Goal: Information Seeking & Learning: Learn about a topic

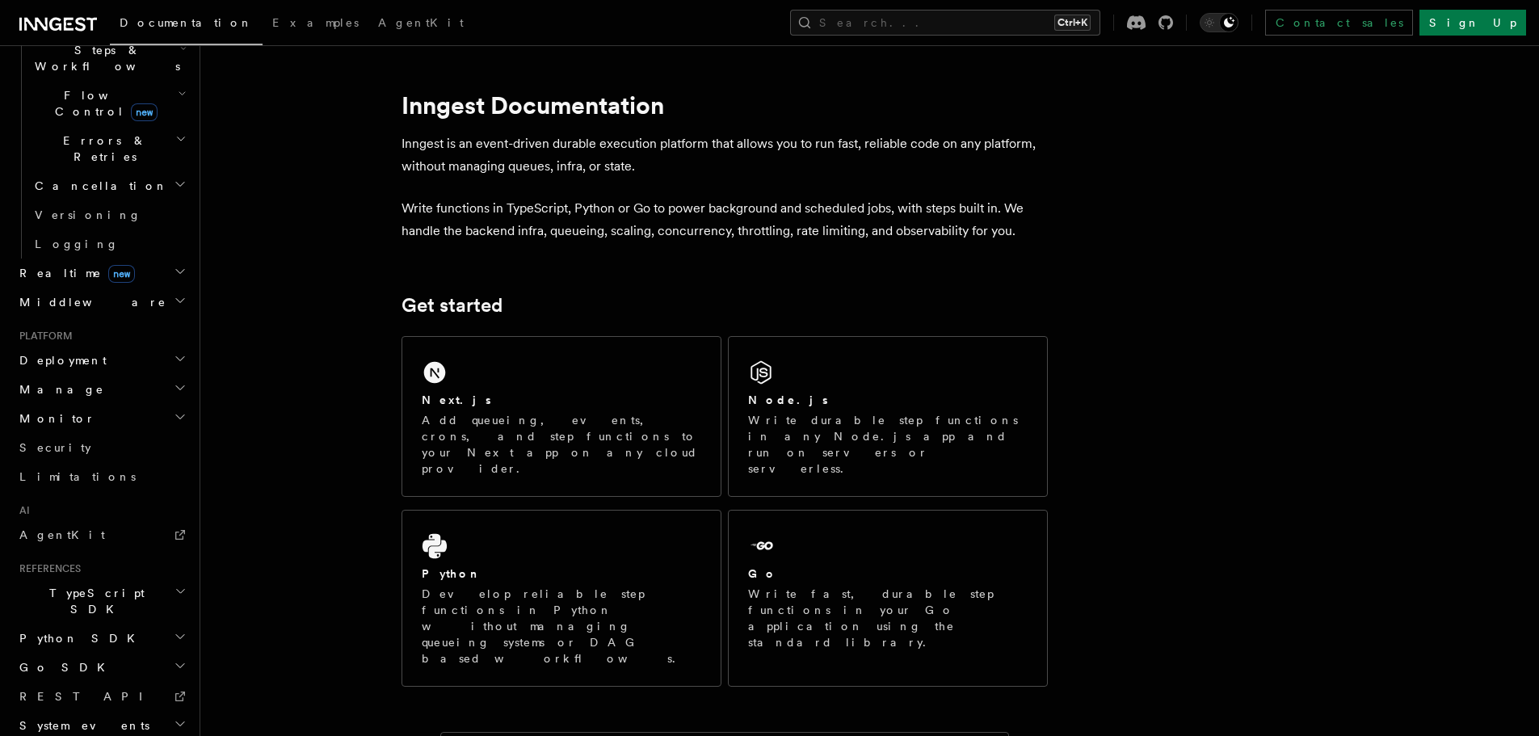
scroll to position [556, 0]
click at [262, 29] on link "Examples" at bounding box center [315, 24] width 106 height 39
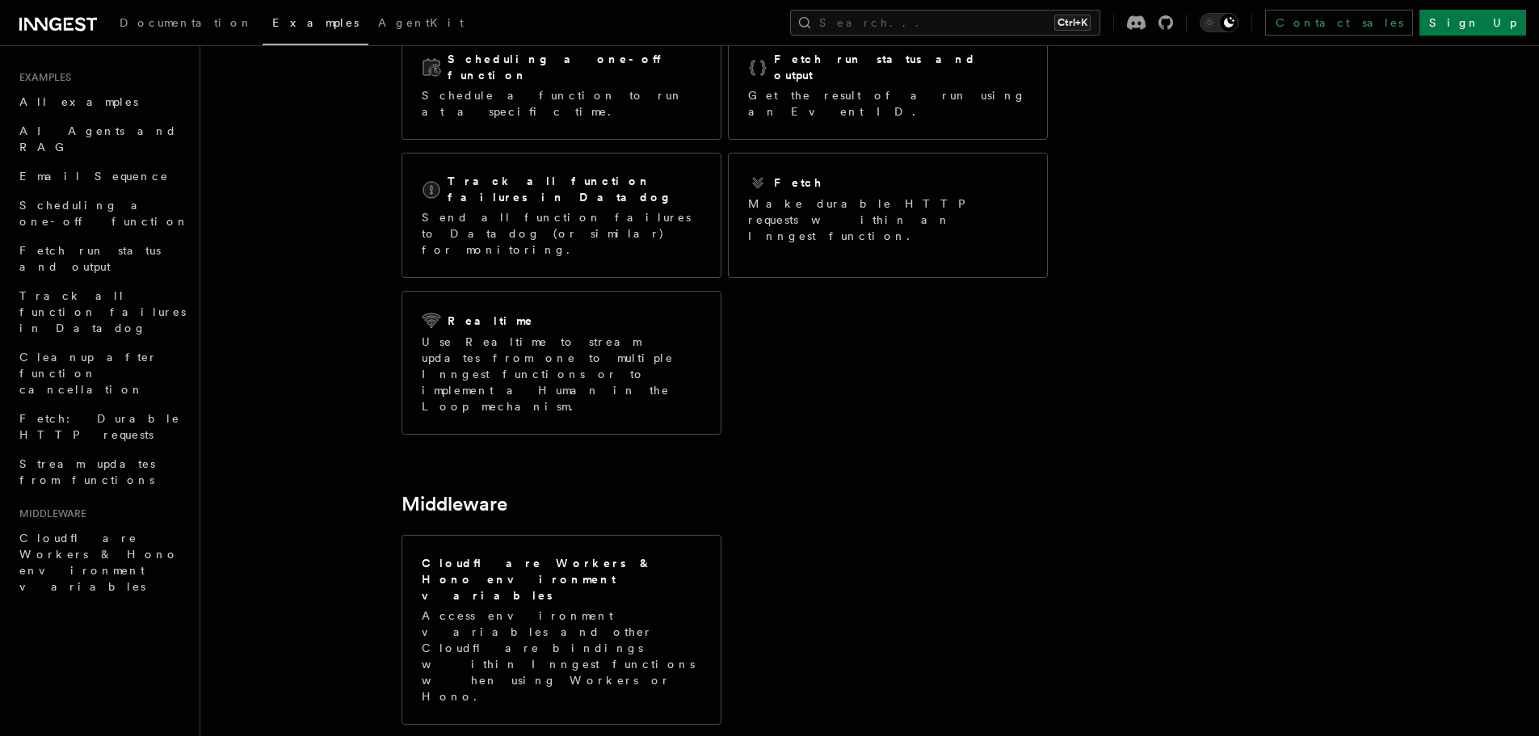
scroll to position [288, 0]
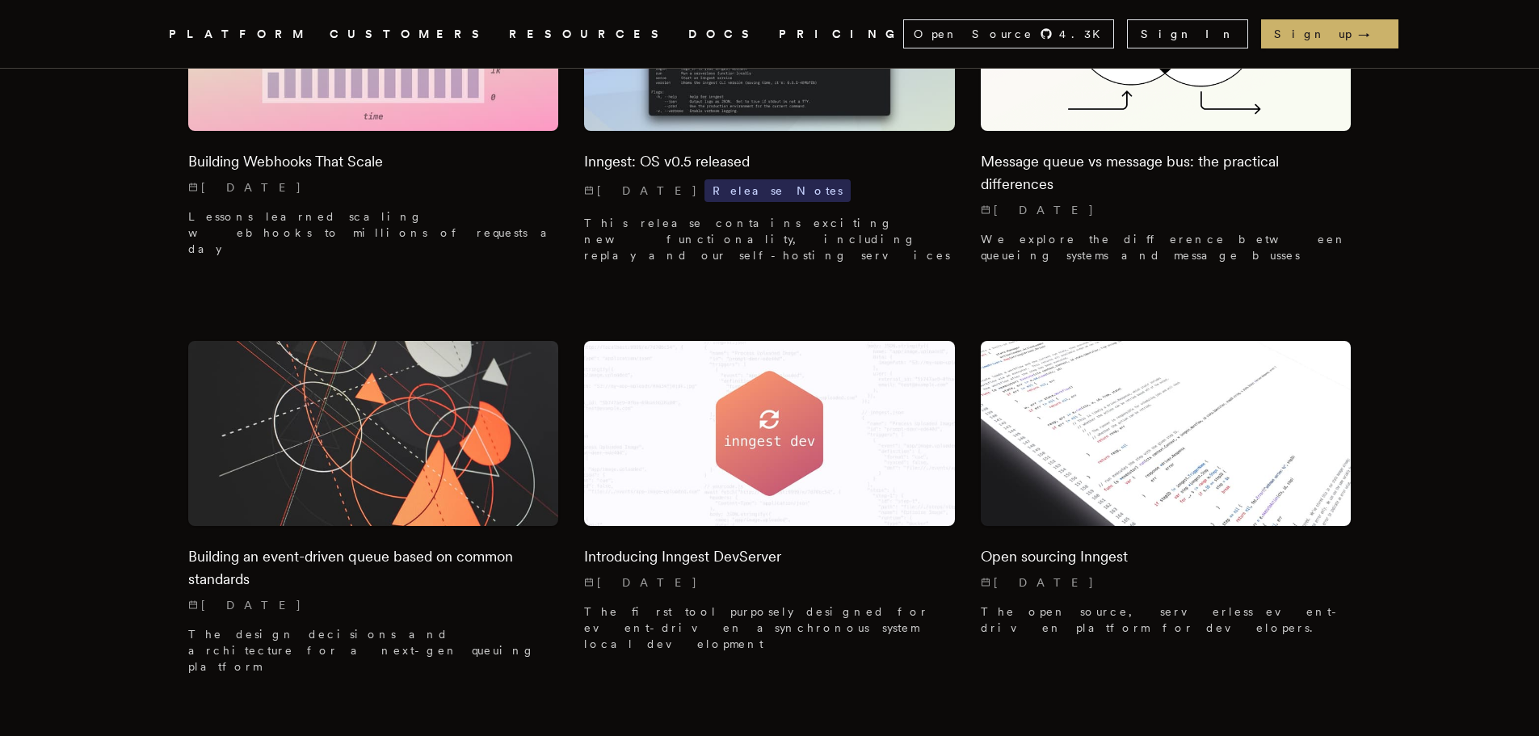
scroll to position [15679, 0]
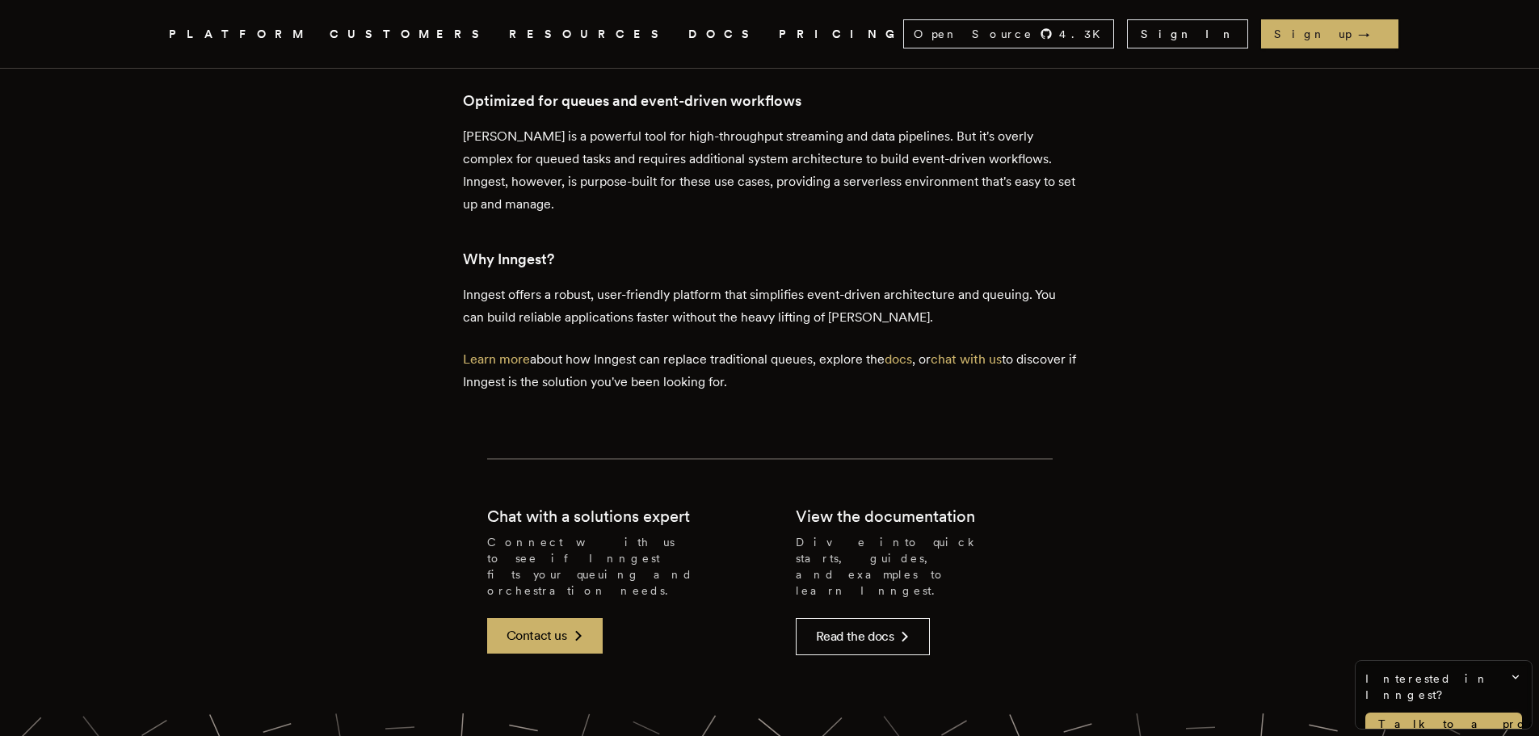
scroll to position [3276, 0]
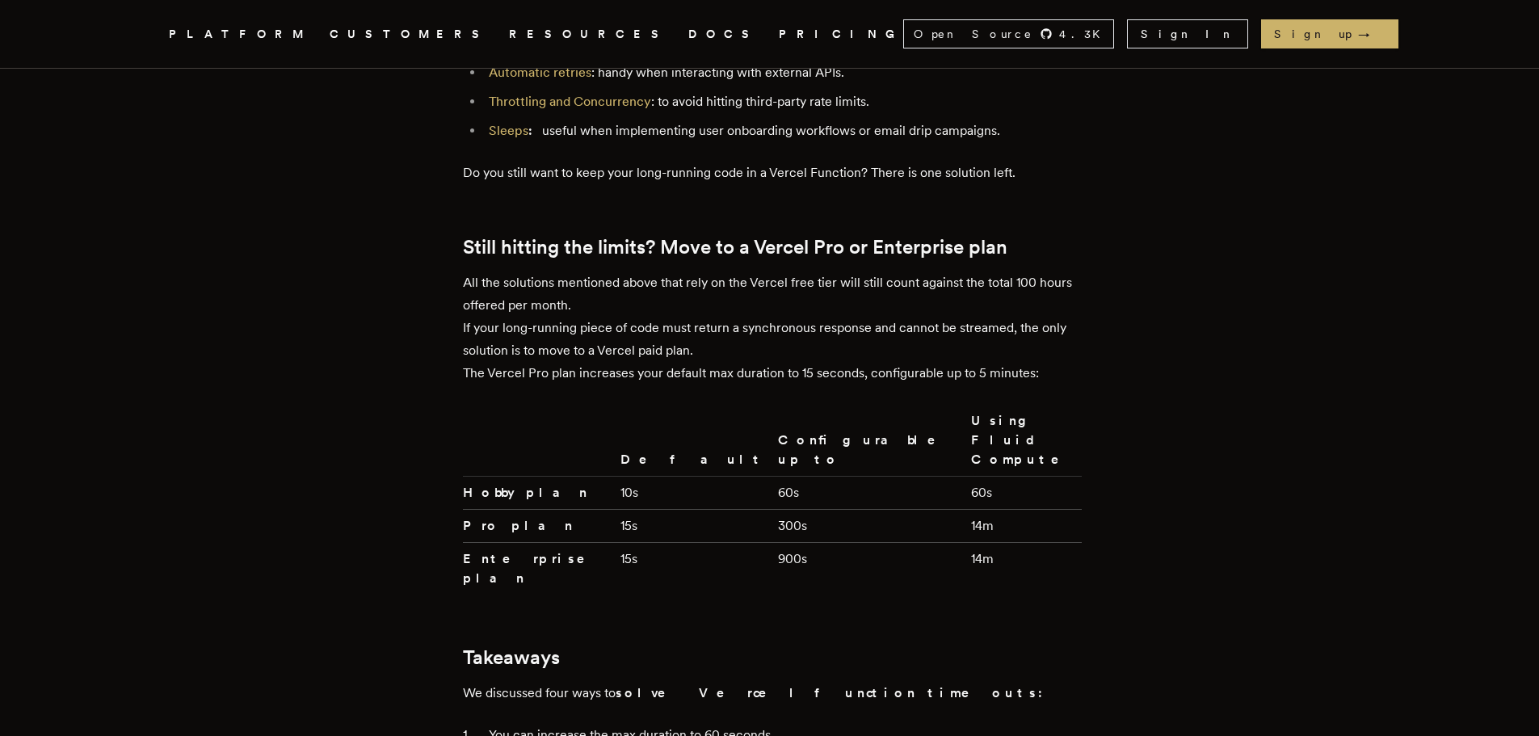
scroll to position [3583, 0]
